Goal: Task Accomplishment & Management: Manage account settings

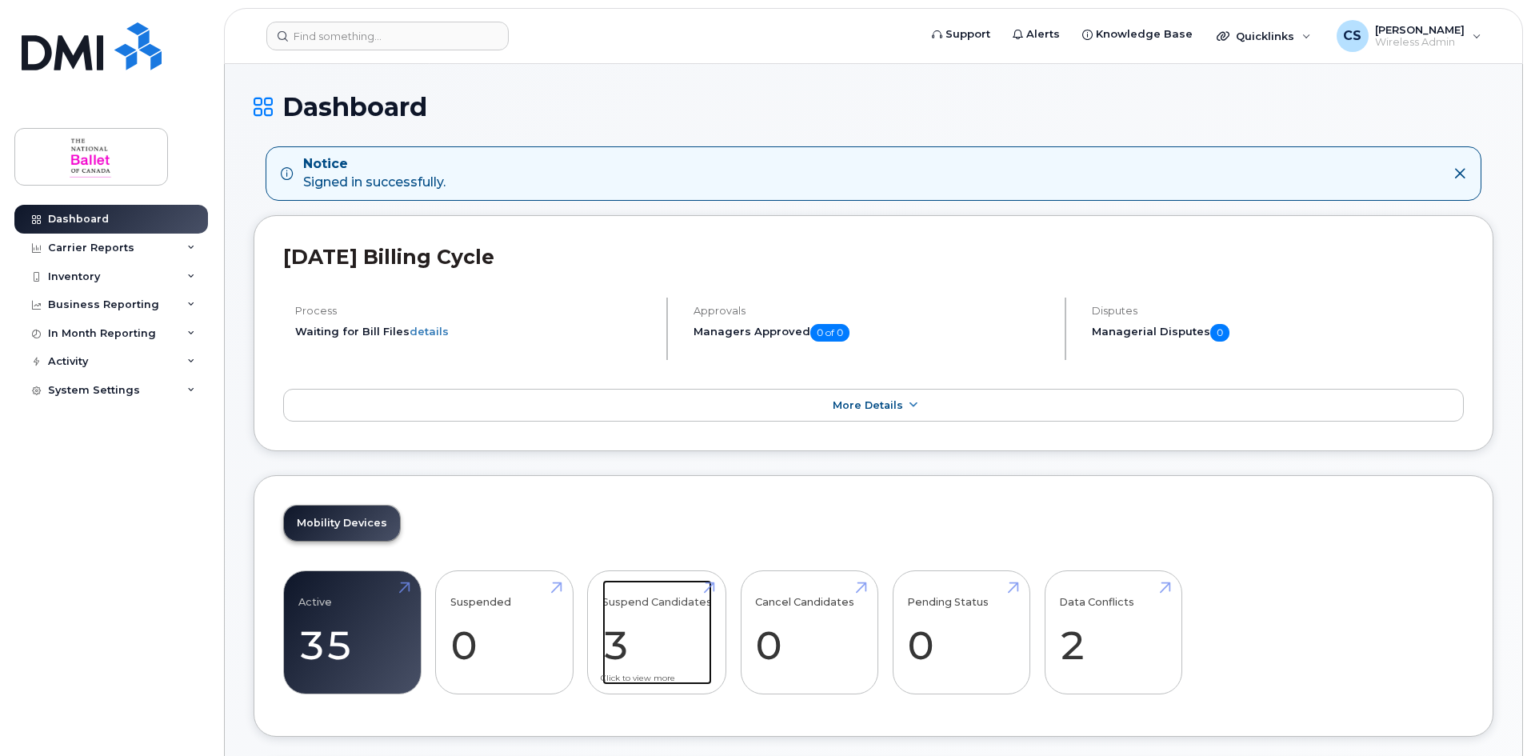
click at [669, 635] on link "Suspend Candidates 3" at bounding box center [657, 633] width 110 height 106
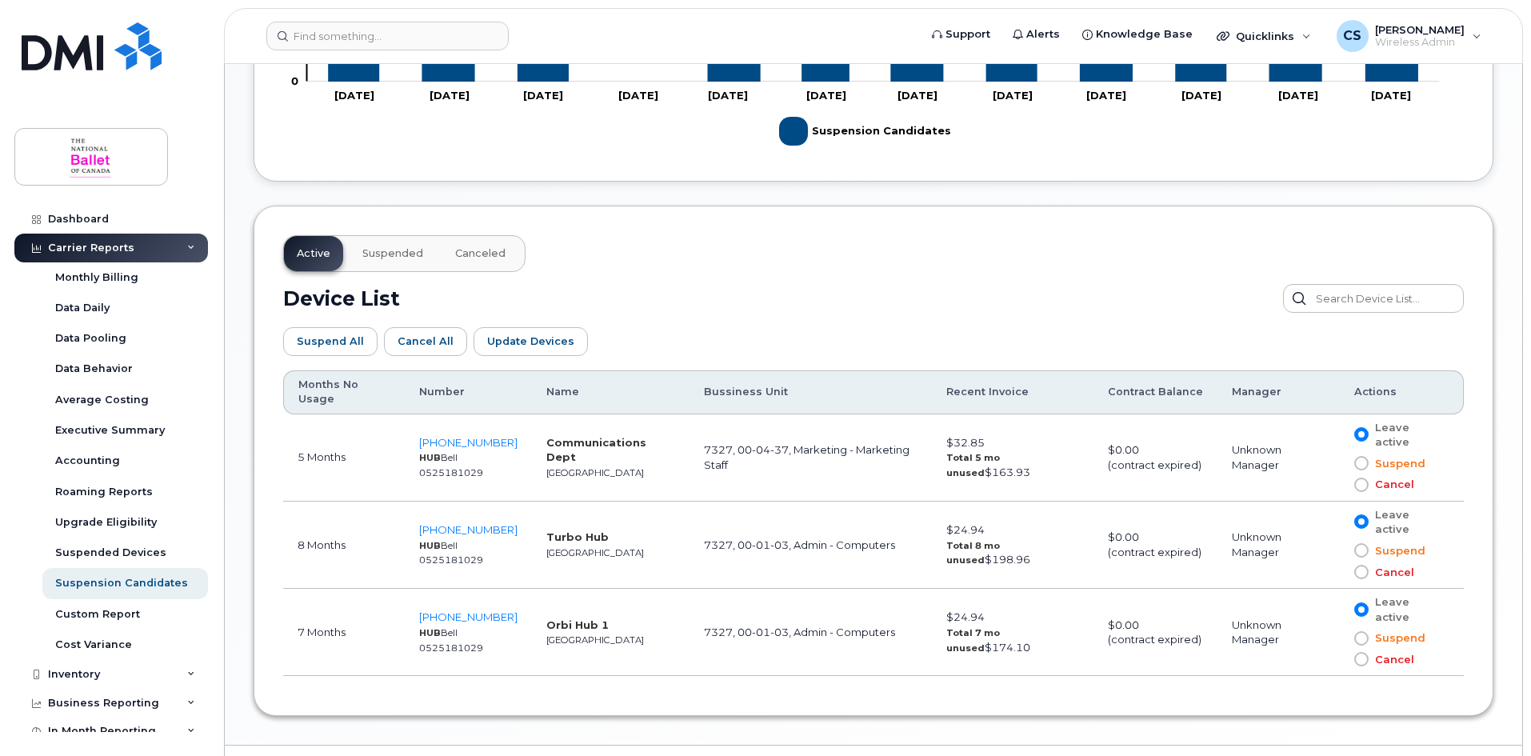
scroll to position [720, 0]
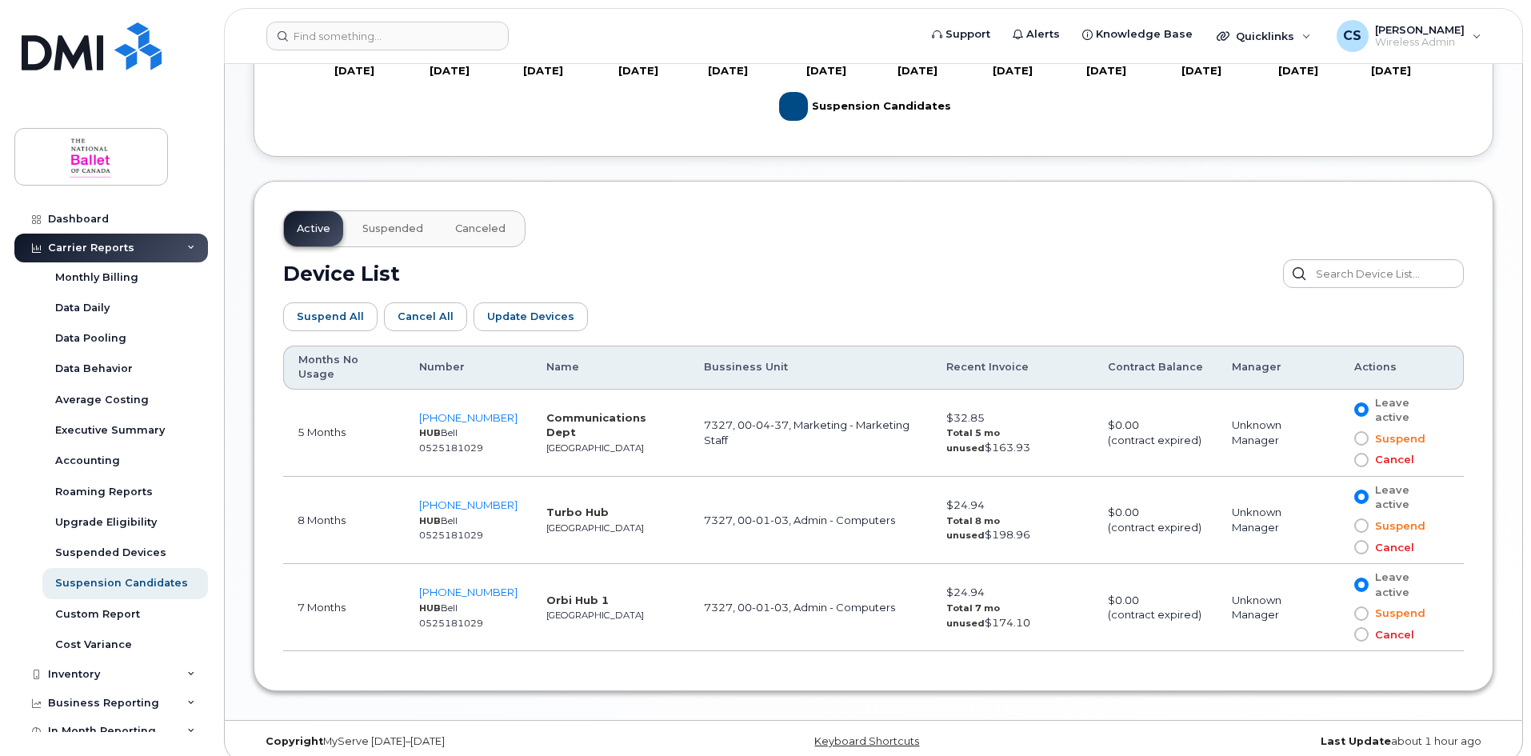
click at [1363, 437] on span at bounding box center [1361, 438] width 14 height 14
click at [1338, 438] on input "Suspend" at bounding box center [1338, 438] width 0 height 0
click at [1363, 525] on span at bounding box center [1361, 525] width 14 height 14
click at [1338, 525] on input "Suspend" at bounding box center [1338, 525] width 0 height 0
click at [1367, 612] on span at bounding box center [1361, 613] width 14 height 14
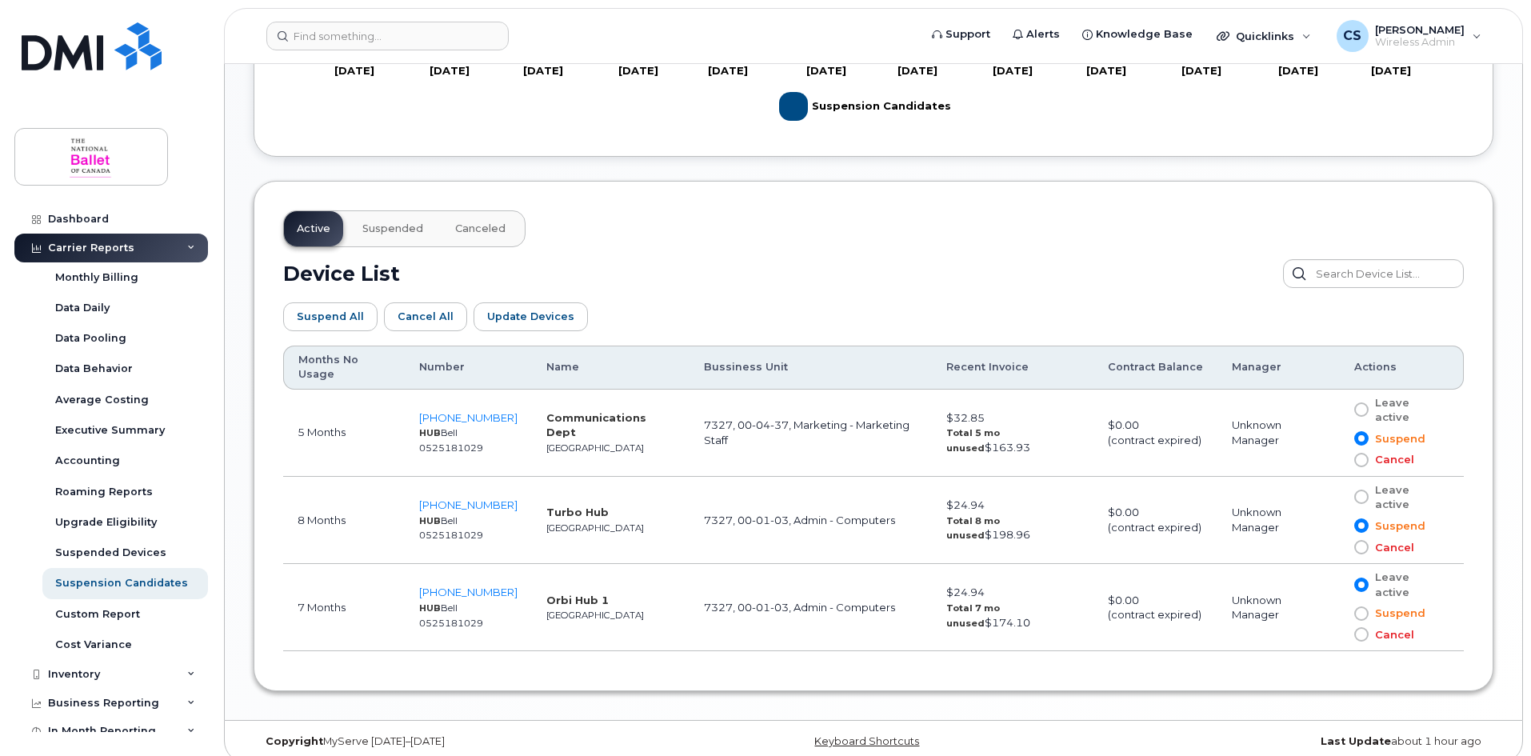
click at [1338, 613] on input "Suspend" at bounding box center [1338, 613] width 0 height 0
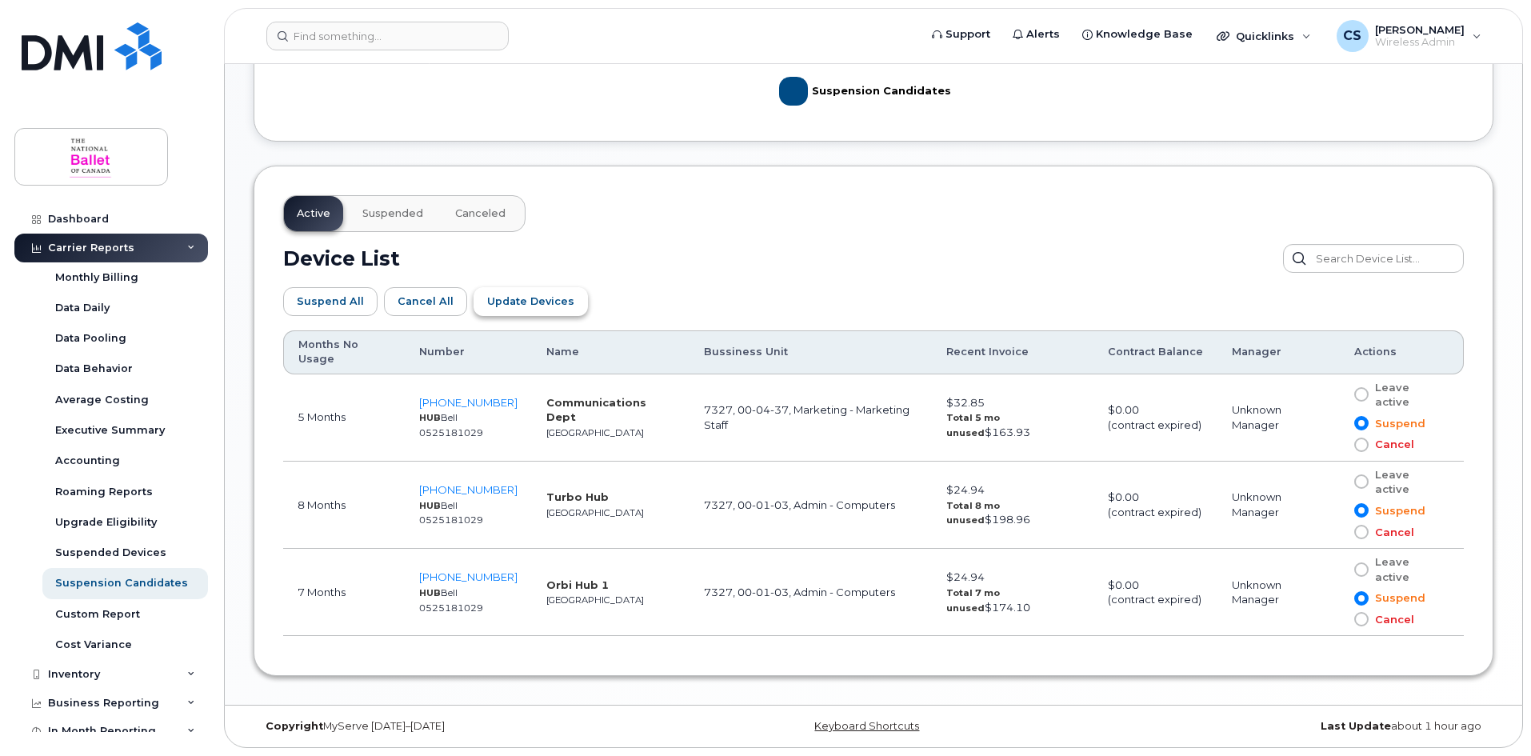
click at [545, 294] on span "Update Devices" at bounding box center [530, 300] width 87 height 15
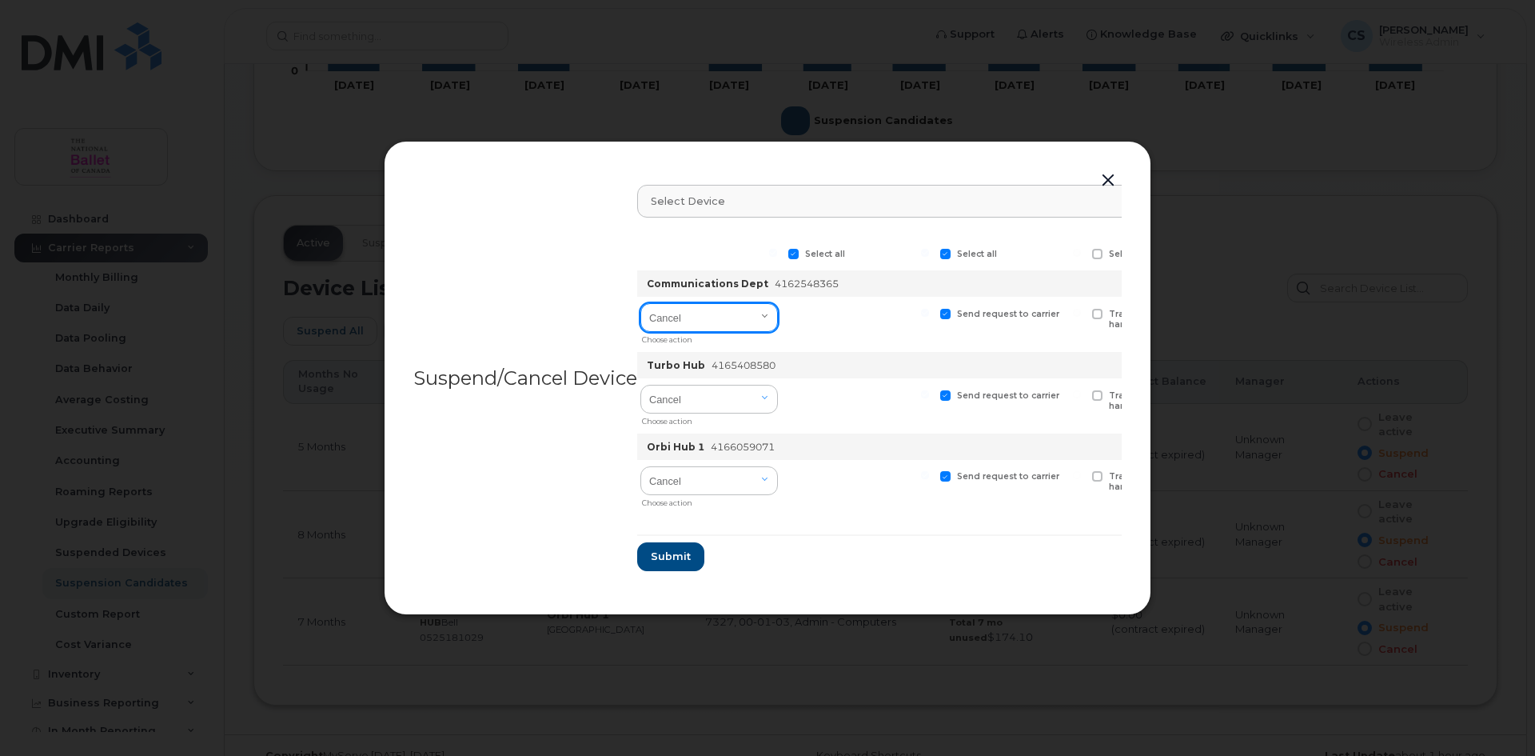
click at [764, 317] on select "Cancel Suspend - Extend Suspension Suspend - Reduced Rate Suspend - Full Rate S…" at bounding box center [710, 317] width 138 height 29
select select "[object Object]"
click at [642, 303] on select "Cancel Suspend - Extend Suspension Suspend - Reduced Rate Suspend - Full Rate S…" at bounding box center [710, 317] width 138 height 29
click at [753, 407] on select "Cancel Suspend - Extend Suspension Suspend - Reduced Rate Suspend - Full Rate S…" at bounding box center [710, 399] width 138 height 29
select select "[object Object]"
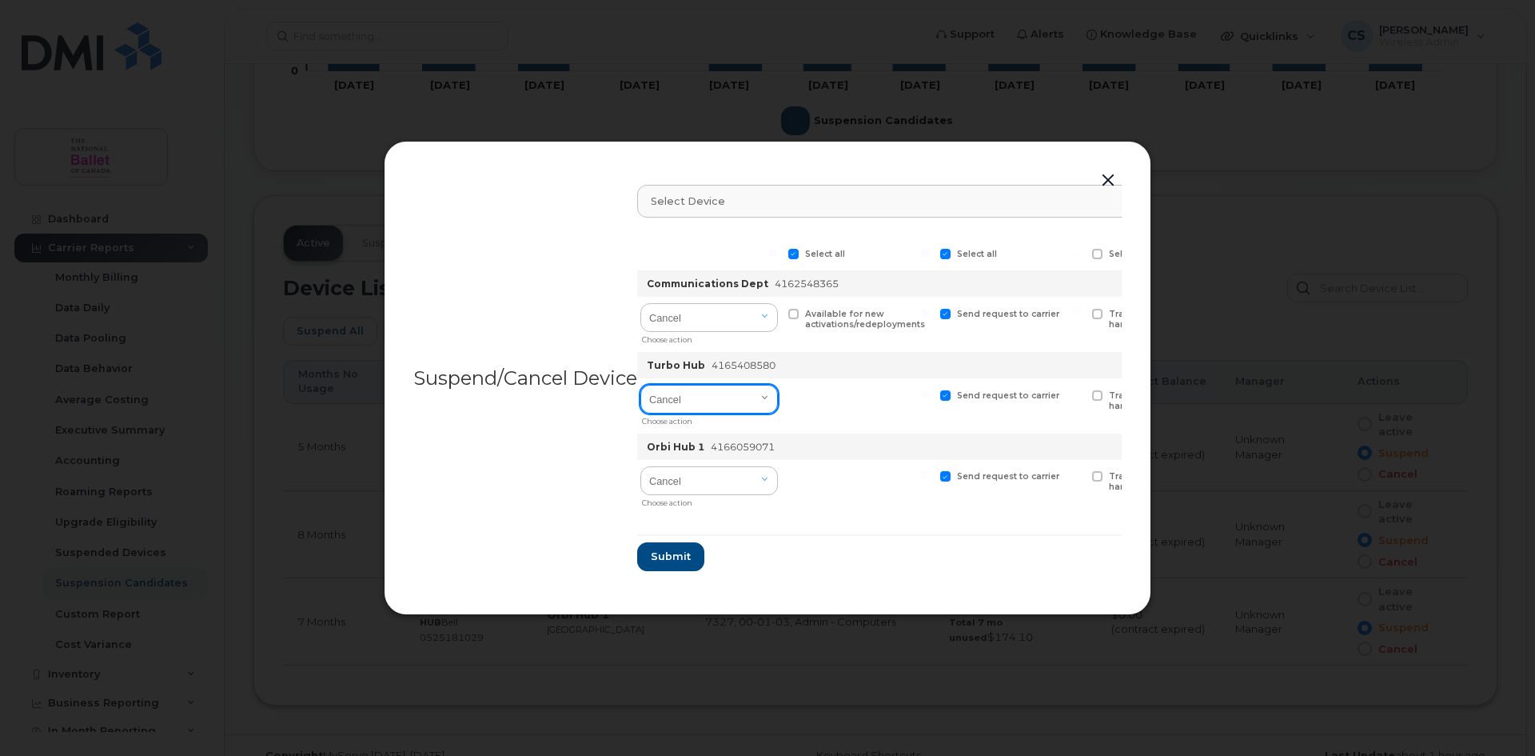
click at [642, 385] on select "Cancel Suspend - Extend Suspension Suspend - Reduced Rate Suspend - Full Rate S…" at bounding box center [710, 399] width 138 height 29
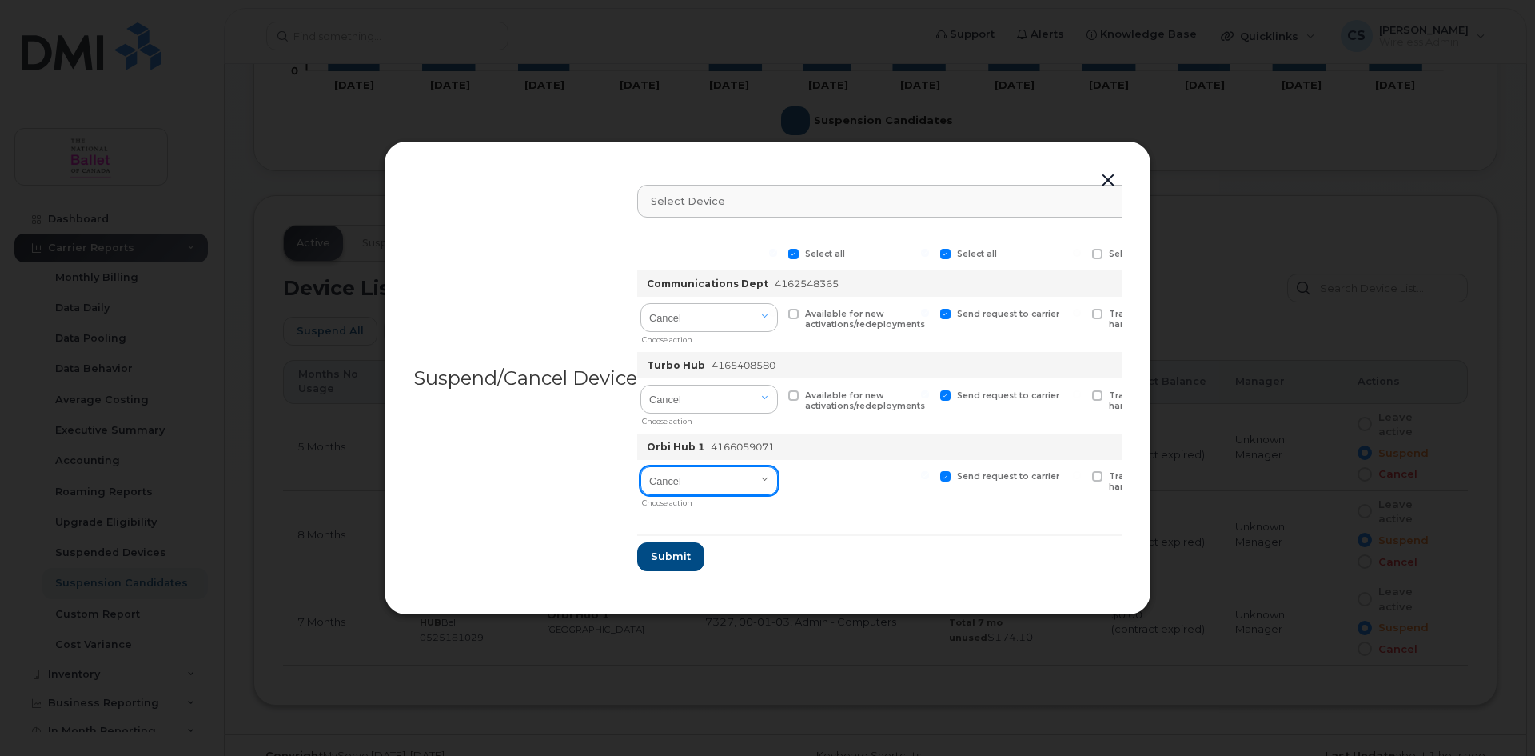
click at [735, 476] on select "Cancel Suspend - Extend Suspension Suspend - Reduced Rate Suspend - Full Rate S…" at bounding box center [710, 480] width 138 height 29
click at [642, 466] on select "Cancel Suspend - Extend Suspension Suspend - Reduced Rate Suspend - Full Rate S…" at bounding box center [710, 480] width 138 height 29
click at [766, 475] on select "Cancel Suspend - Extend Suspension Suspend - Reduced Rate Suspend - Full Rate S…" at bounding box center [710, 480] width 138 height 29
select select "[object Object]"
click at [642, 466] on select "Cancel Suspend - Extend Suspension Suspend - Reduced Rate Suspend - Full Rate S…" at bounding box center [710, 480] width 138 height 29
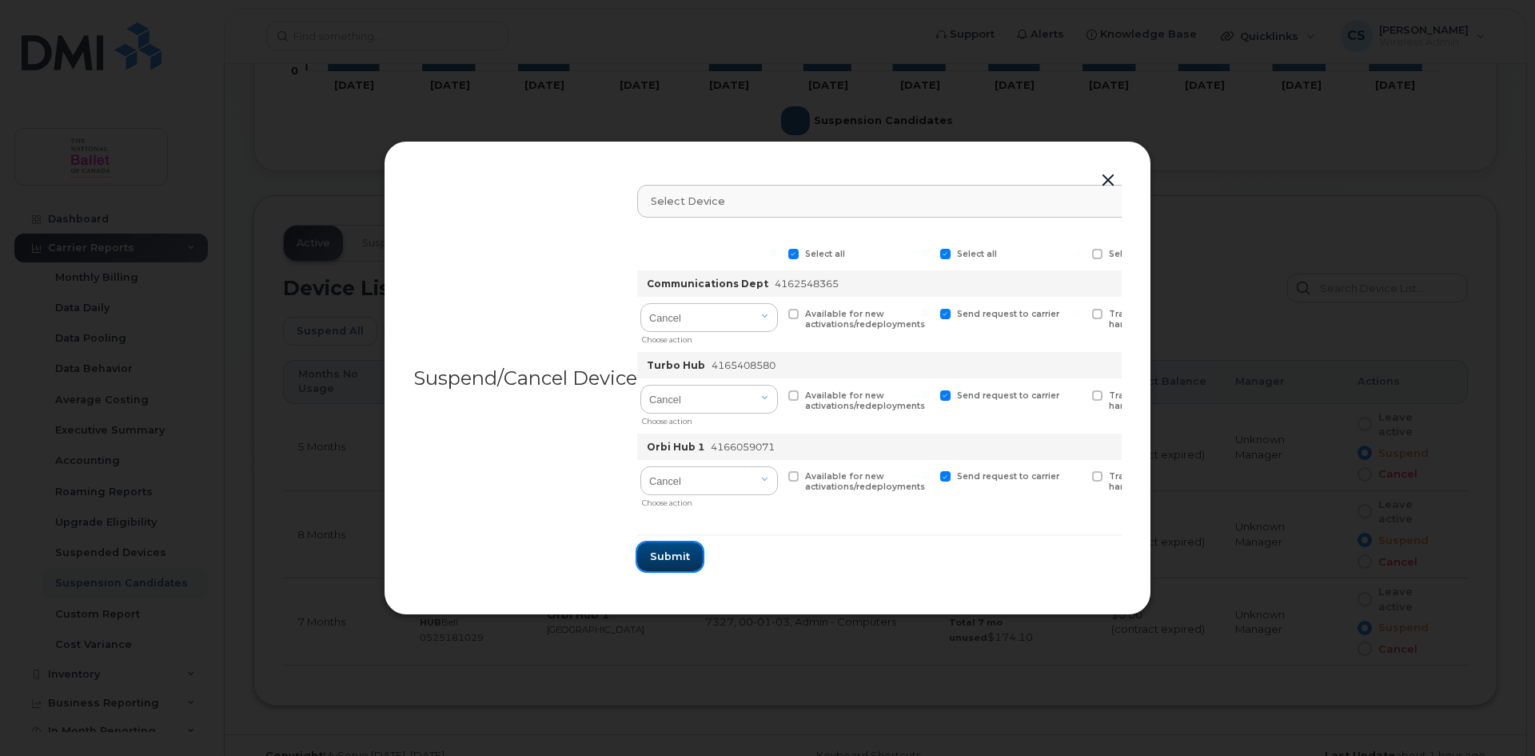
click at [678, 553] on span "Submit" at bounding box center [670, 556] width 40 height 15
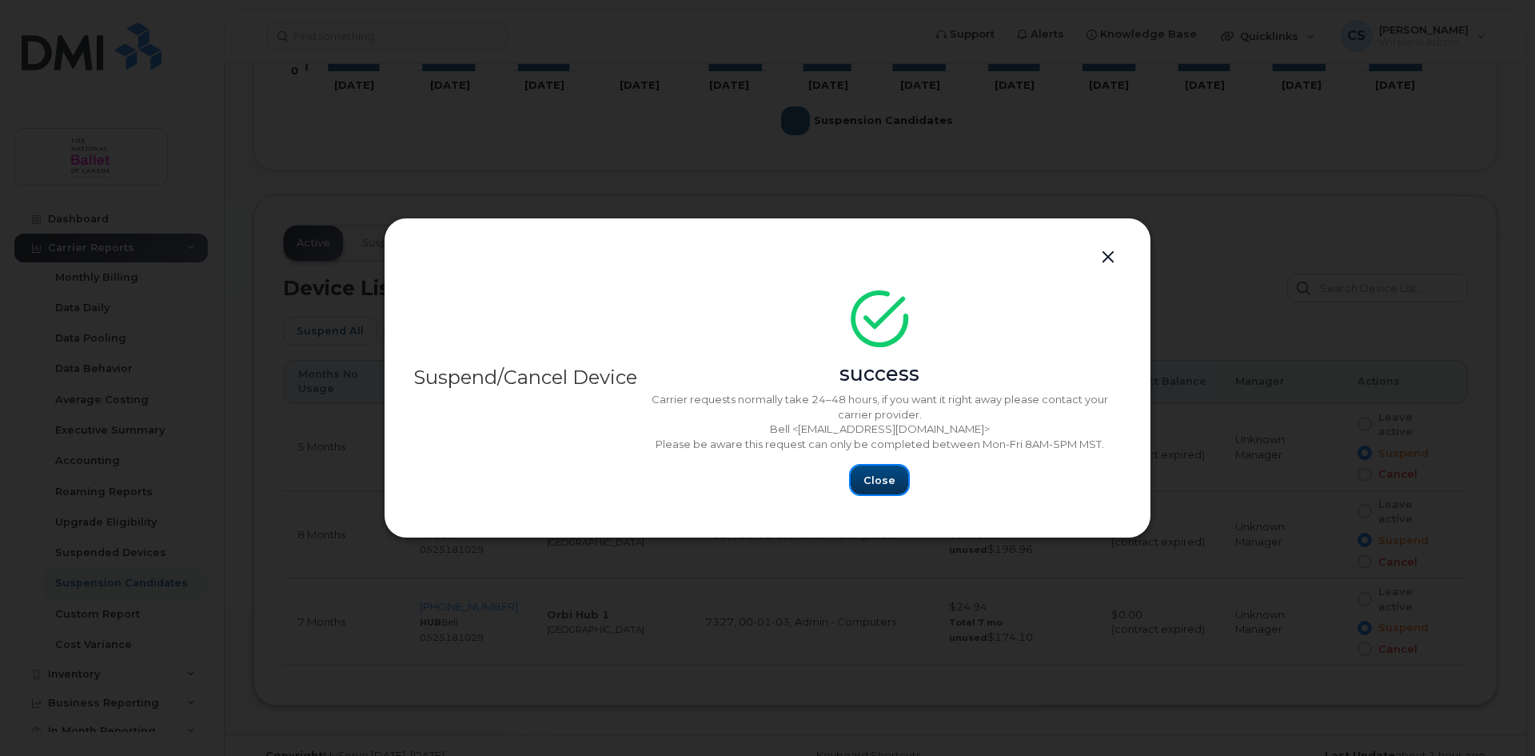
click at [874, 478] on span "Close" at bounding box center [880, 480] width 32 height 15
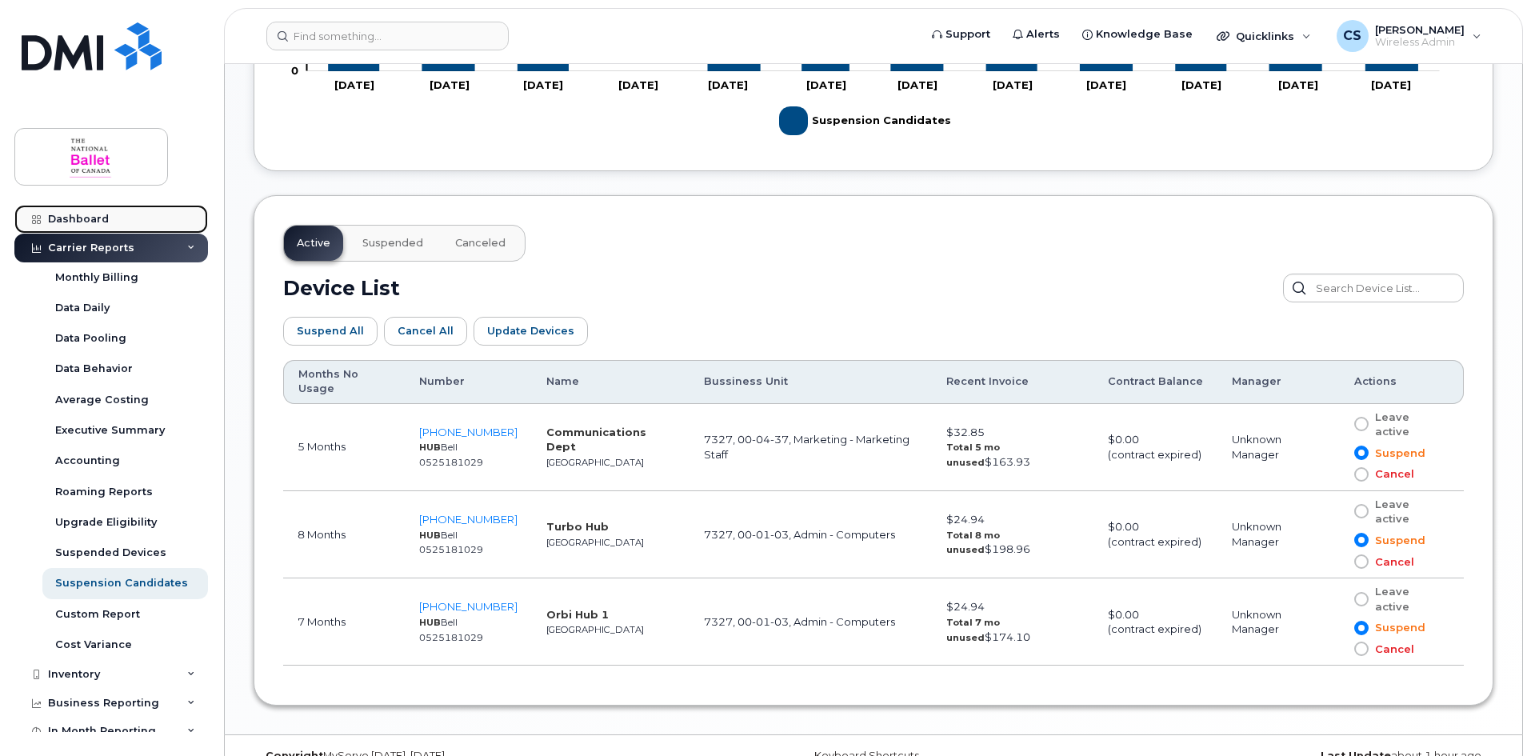
click at [84, 220] on div "Dashboard" at bounding box center [78, 219] width 61 height 13
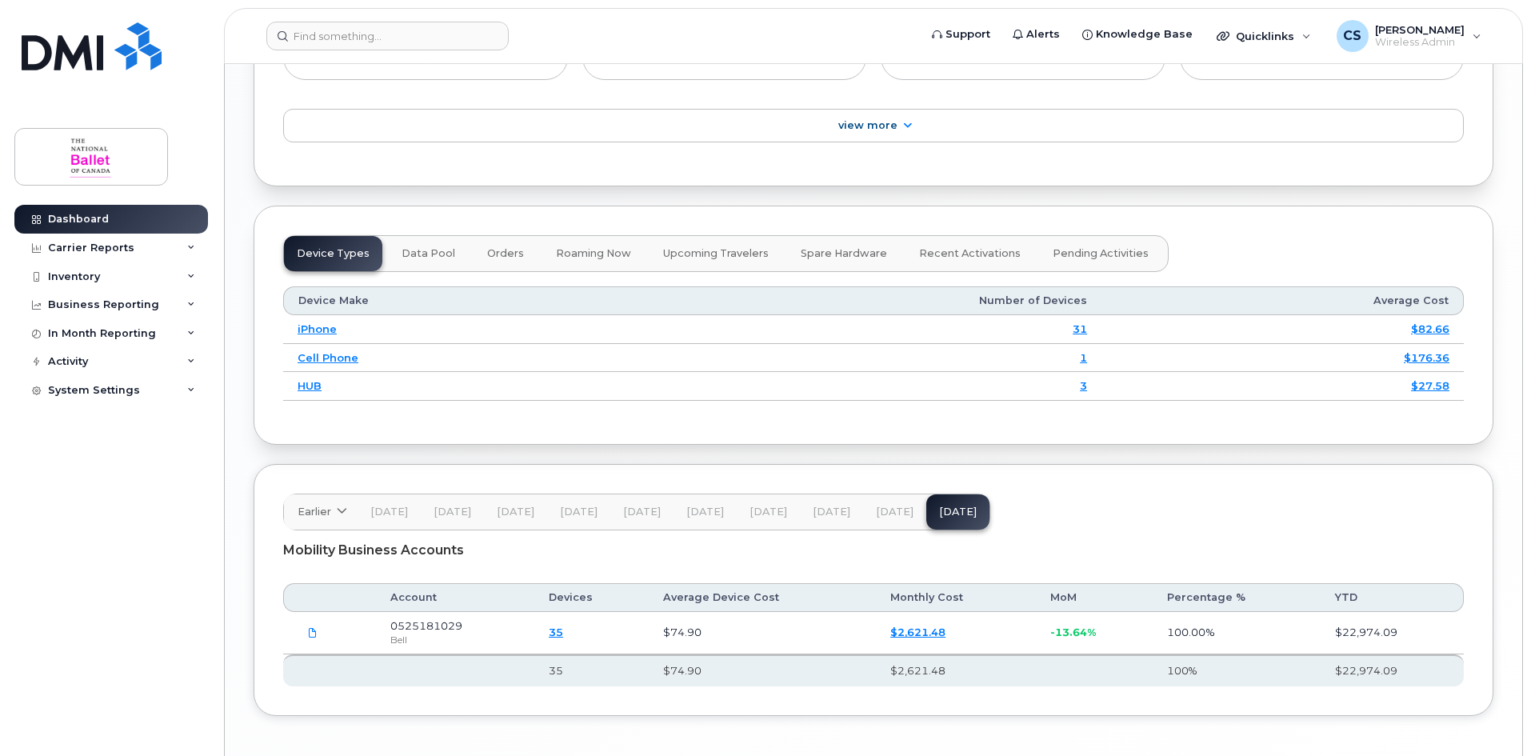
scroll to position [1848, 0]
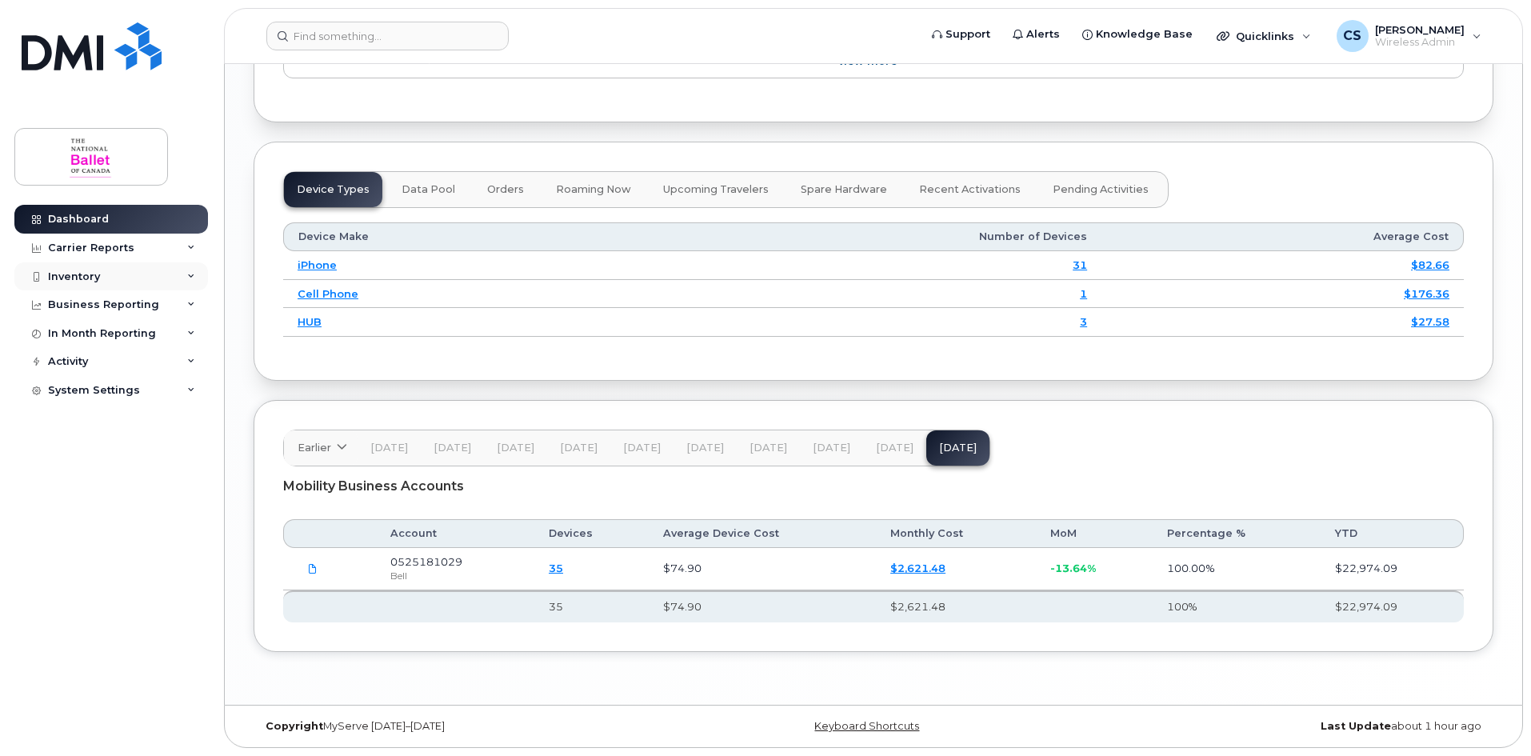
click at [99, 277] on div "Inventory" at bounding box center [111, 276] width 194 height 29
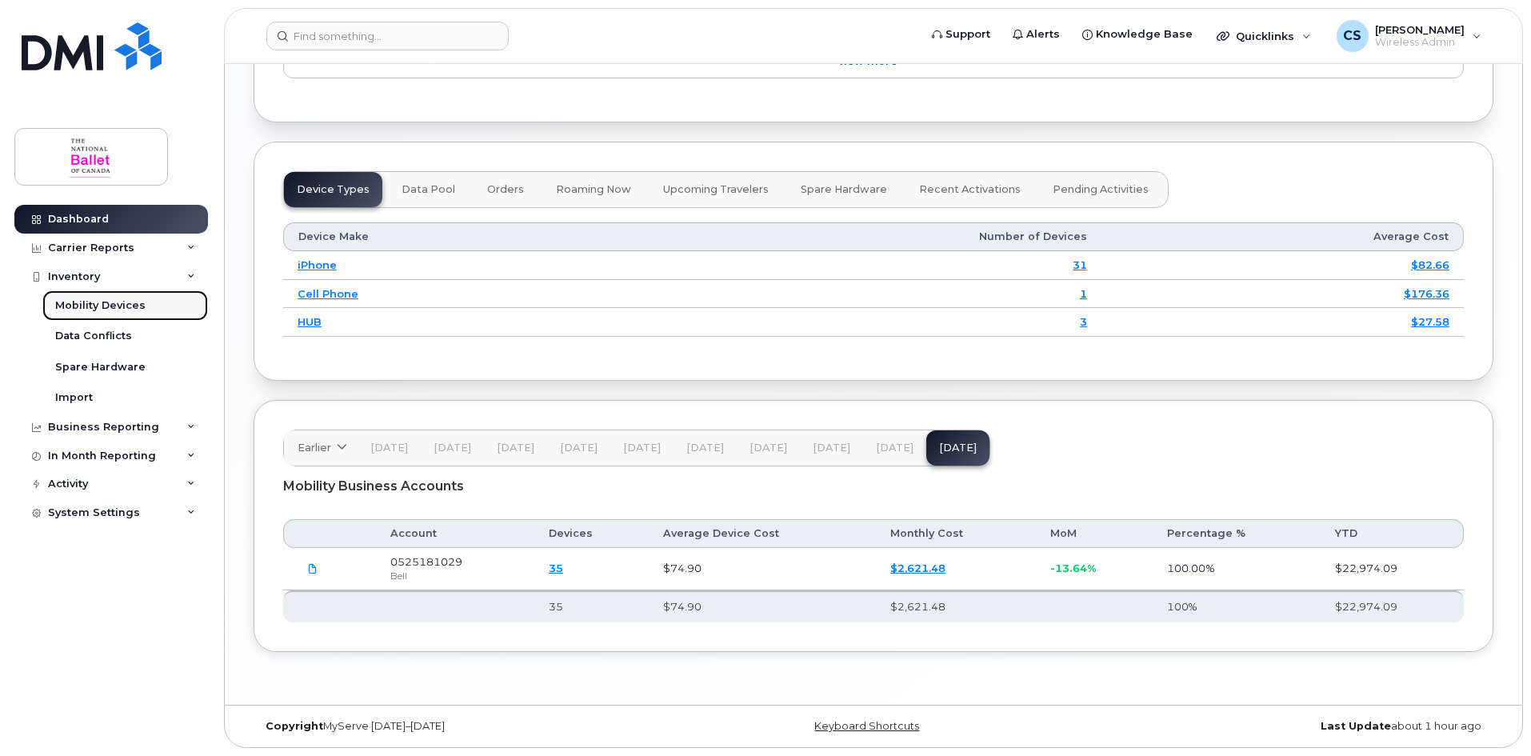
click at [140, 305] on div "Mobility Devices" at bounding box center [100, 305] width 90 height 14
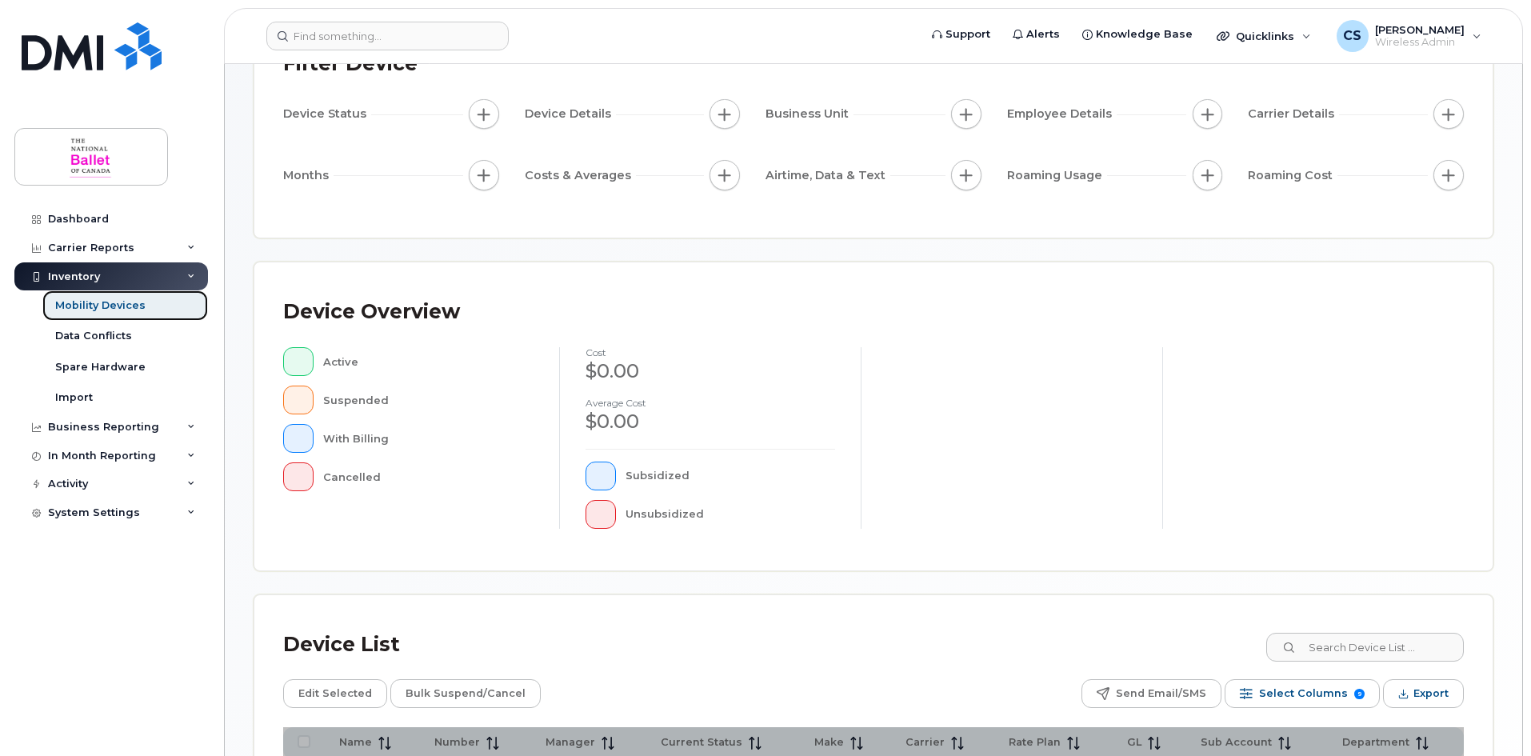
scroll to position [344, 0]
